Goal: Check status: Check status

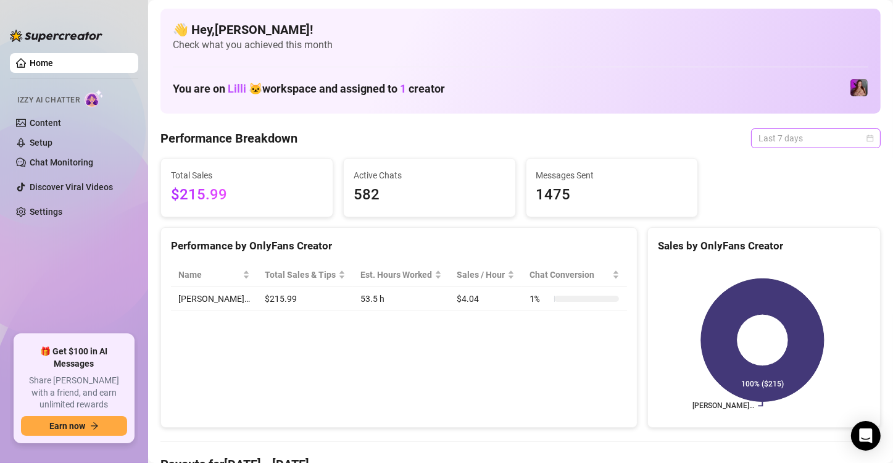
click at [802, 141] on span "Last 7 days" at bounding box center [815, 138] width 115 height 19
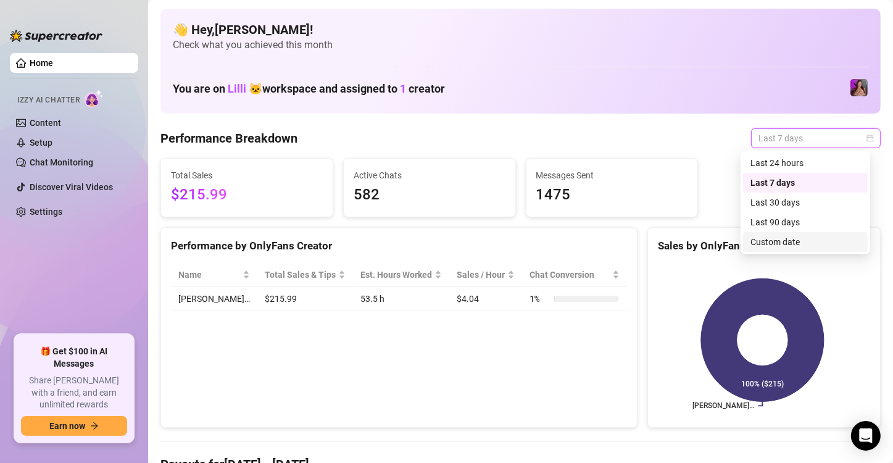
click at [787, 245] on div "Custom date" at bounding box center [805, 242] width 110 height 14
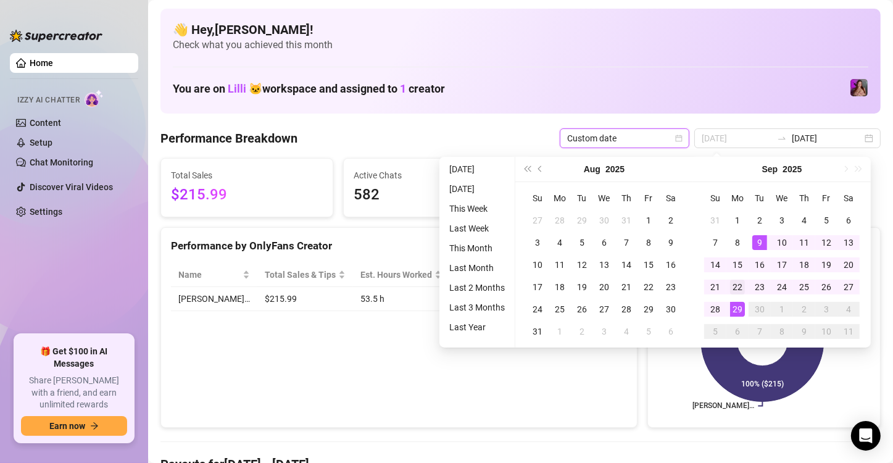
type input "[DATE]"
click at [730, 289] on div "22" at bounding box center [737, 286] width 15 height 15
click at [739, 313] on div "29" at bounding box center [737, 309] width 15 height 15
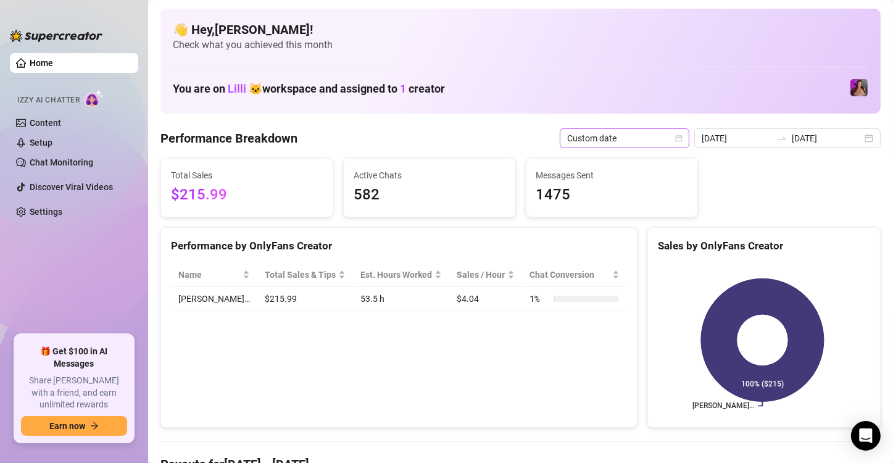
click at [629, 142] on span "Custom date" at bounding box center [624, 138] width 115 height 19
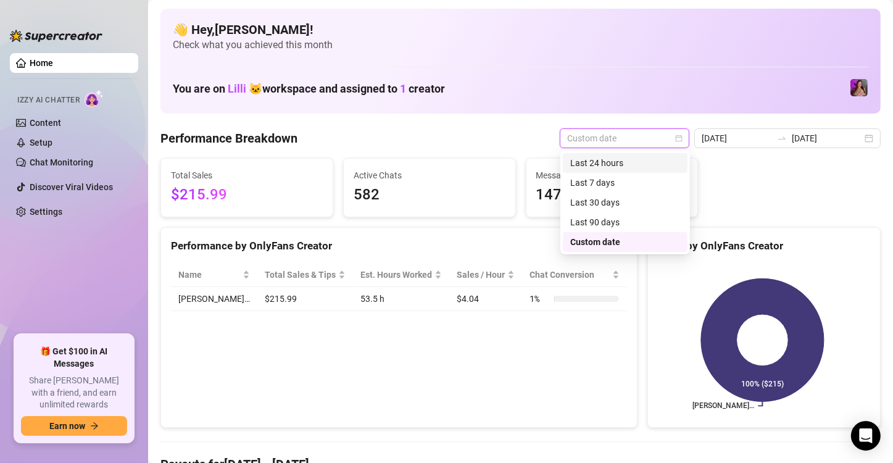
click at [605, 162] on div "Last 24 hours" at bounding box center [625, 163] width 110 height 14
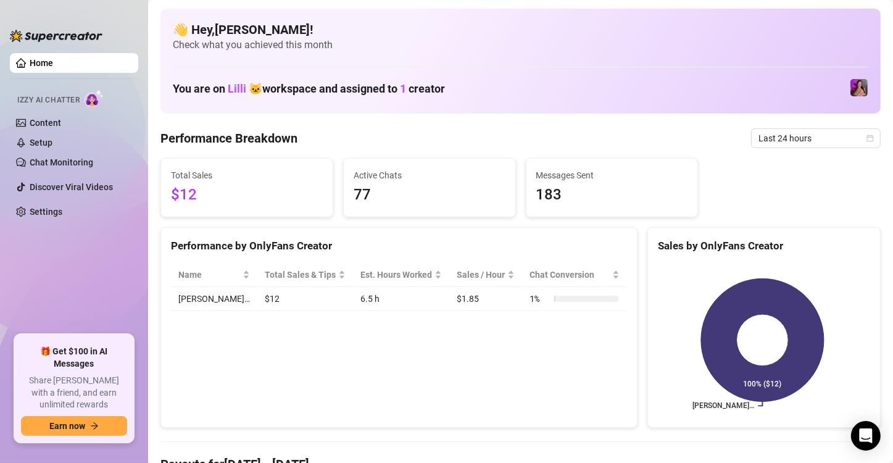
click at [772, 196] on div "Total Sales $12 Active Chats 77 Messages Sent 183" at bounding box center [520, 187] width 730 height 59
click at [782, 138] on span "Last 7 days" at bounding box center [815, 138] width 115 height 19
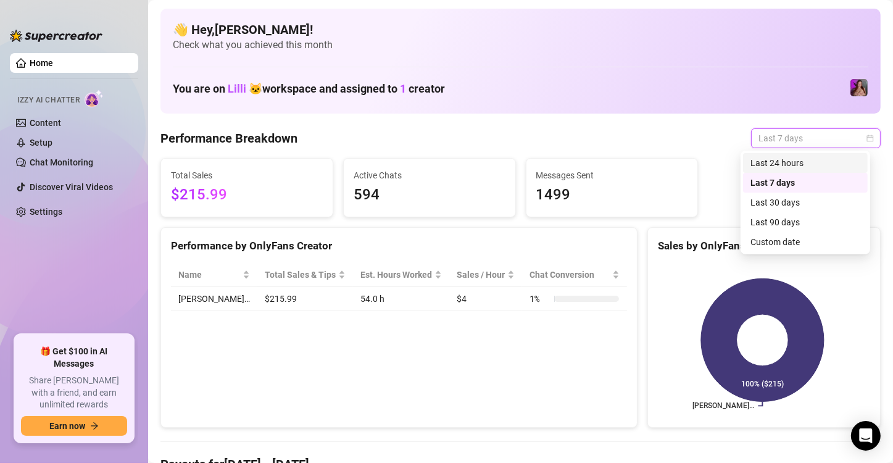
click at [777, 156] on div "Last 24 hours" at bounding box center [805, 163] width 110 height 14
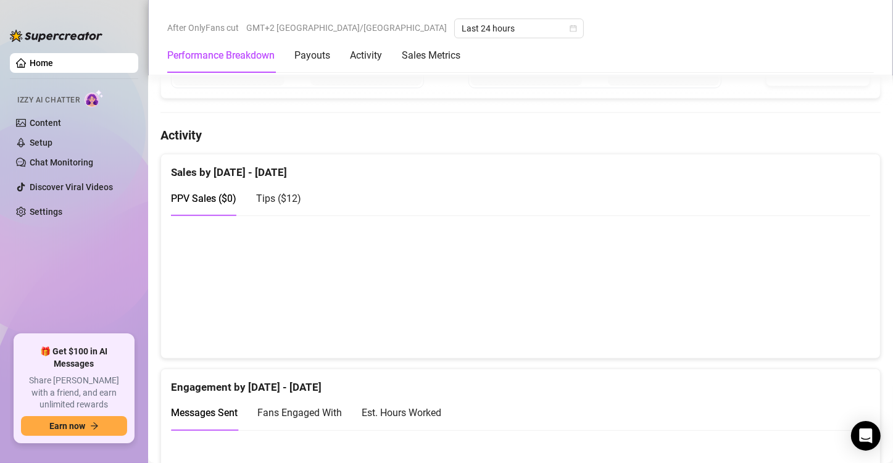
scroll to position [802, 0]
